Goal: Find specific page/section: Find specific page/section

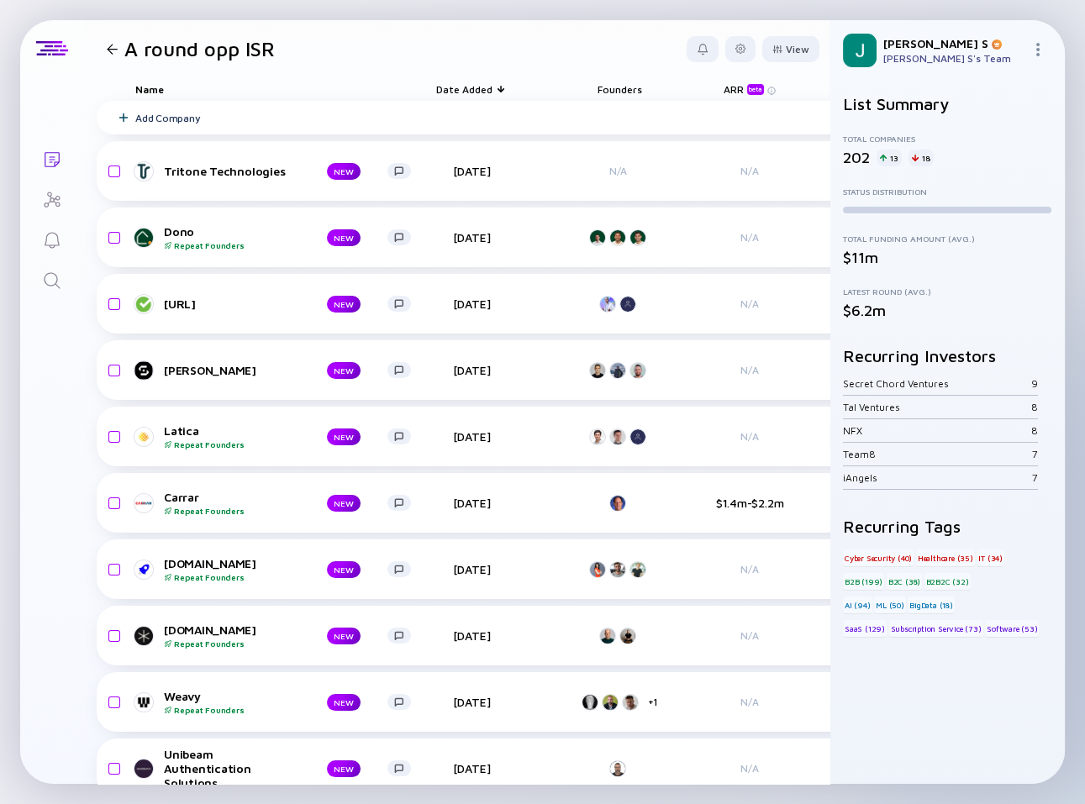
click at [109, 46] on div at bounding box center [112, 49] width 11 height 11
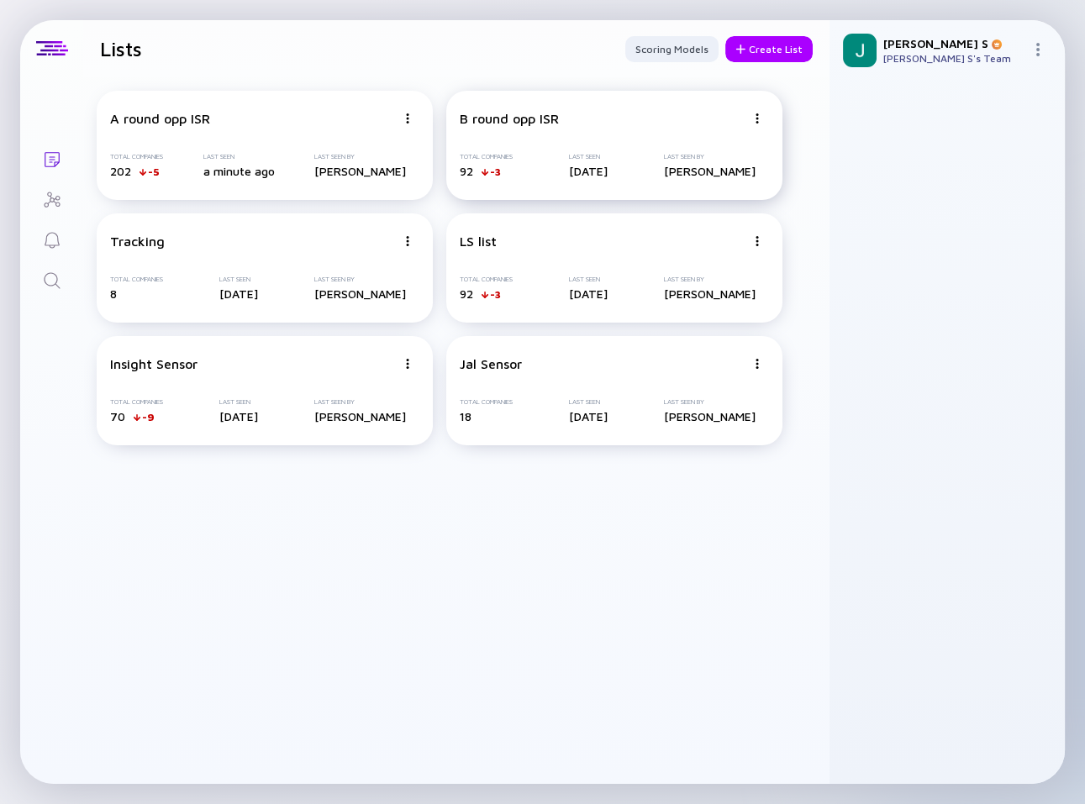
click at [504, 127] on div "B round opp ISR Total Companies 92 -3 Last Seen [DATE] Last Seen By [PERSON_NAM…" at bounding box center [614, 145] width 336 height 109
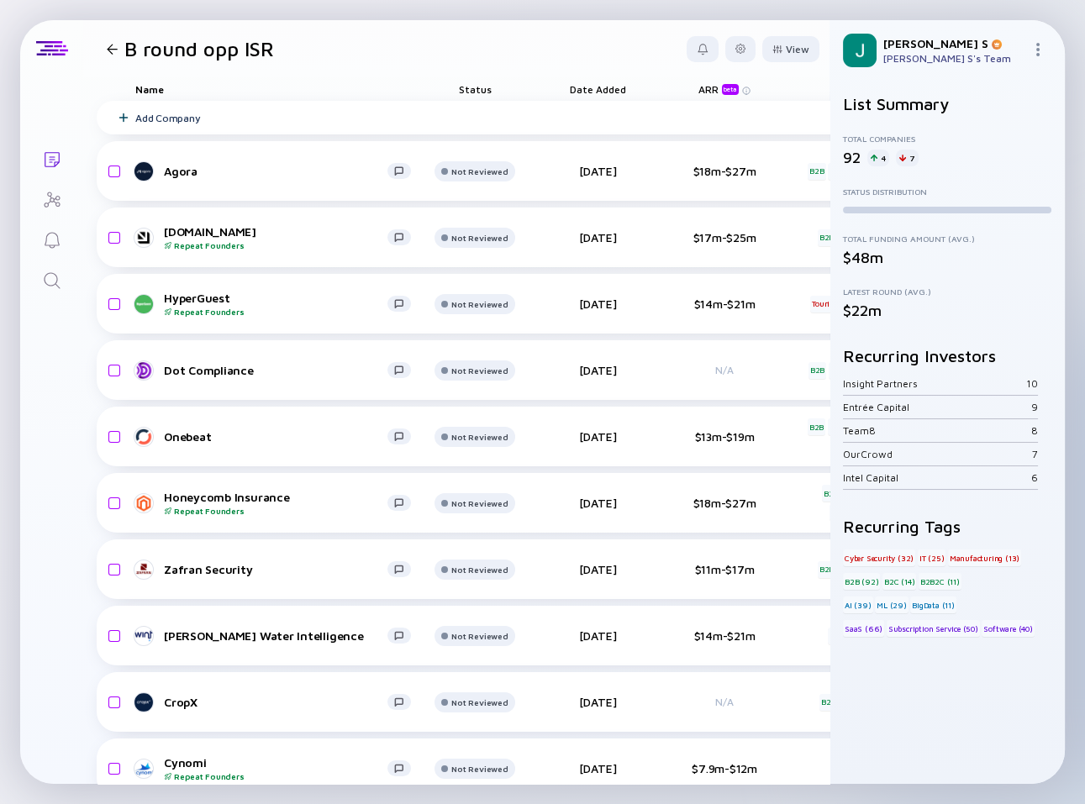
click at [878, 156] on div "4" at bounding box center [878, 158] width 22 height 17
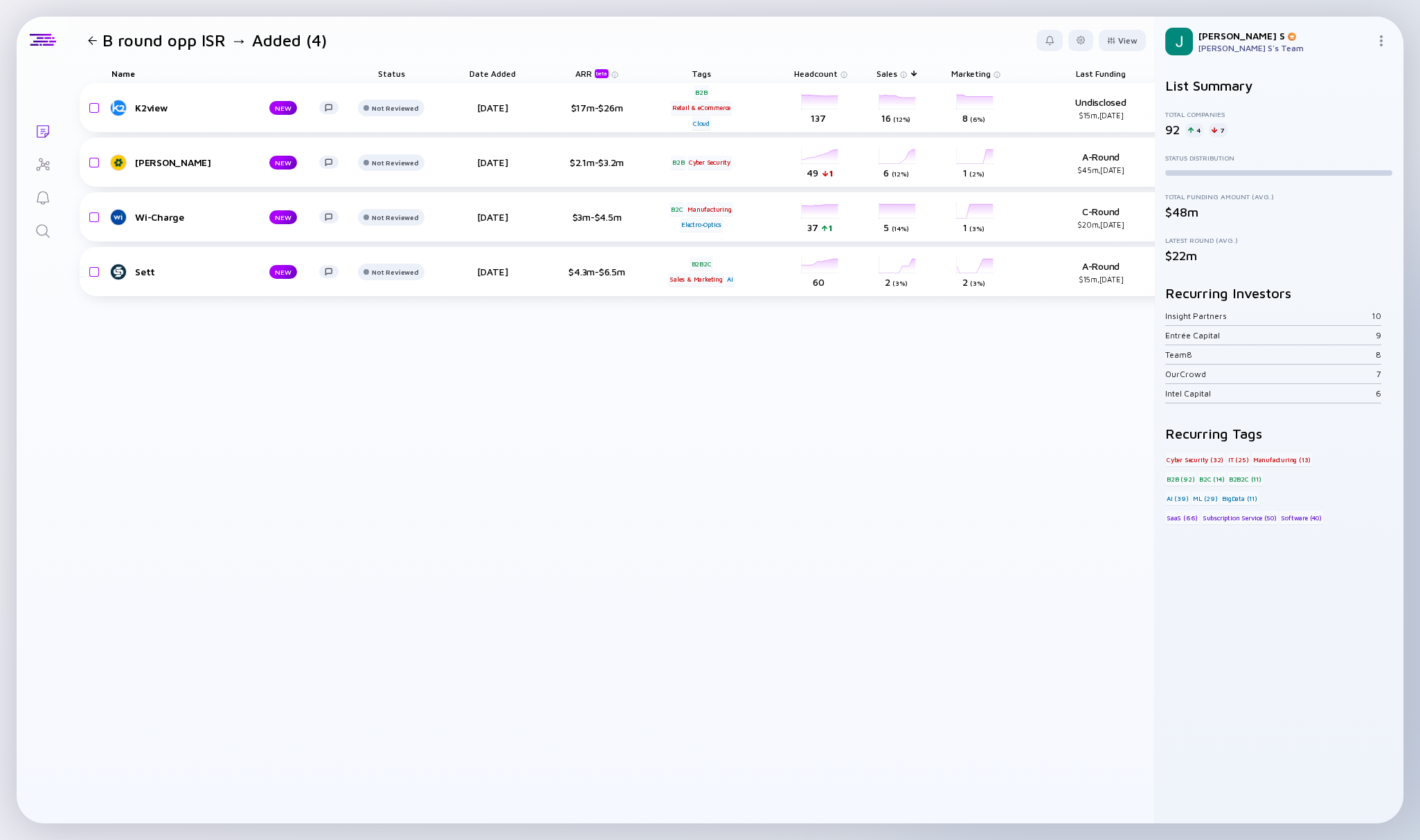
click at [320, 506] on div "K2view NEW Not Reviewed [DATE] $17m-$26m B2B Retail & eCommerce Cloud headcount…" at bounding box center [679, 453] width 1198 height 740
